Goal: Subscribe to service/newsletter

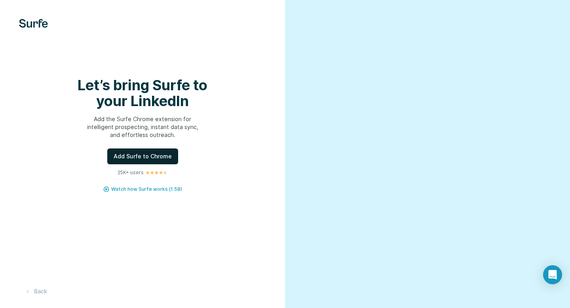
click at [151, 156] on span "Add Surfe to Chrome" at bounding box center [143, 156] width 58 height 8
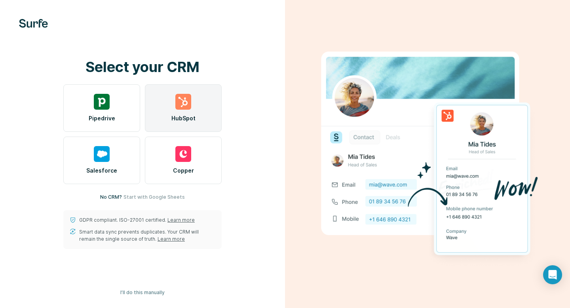
click at [193, 115] on span "HubSpot" at bounding box center [183, 118] width 24 height 8
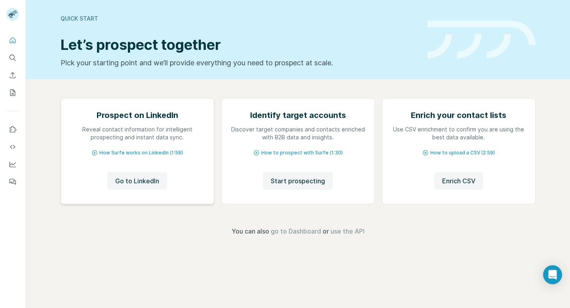
scroll to position [29, 0]
click at [154, 186] on span "Go to LinkedIn" at bounding box center [137, 181] width 44 height 10
click at [12, 40] on icon "Quick start" at bounding box center [13, 40] width 8 height 8
click at [12, 41] on icon "Quick start" at bounding box center [13, 40] width 6 height 6
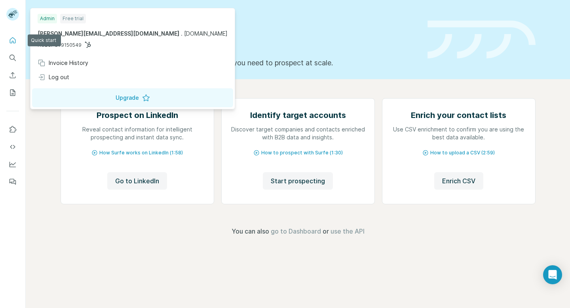
click at [12, 11] on rect at bounding box center [12, 14] width 13 height 13
click at [289, 236] on span "go to Dashboard" at bounding box center [296, 231] width 50 height 10
